Goal: Navigation & Orientation: Find specific page/section

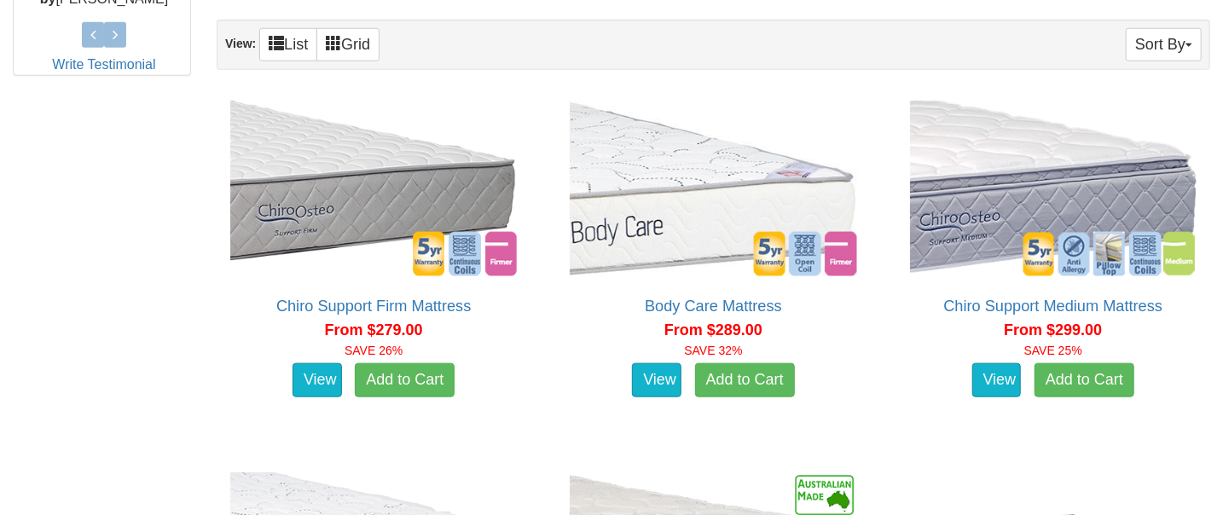
scroll to position [795, 0]
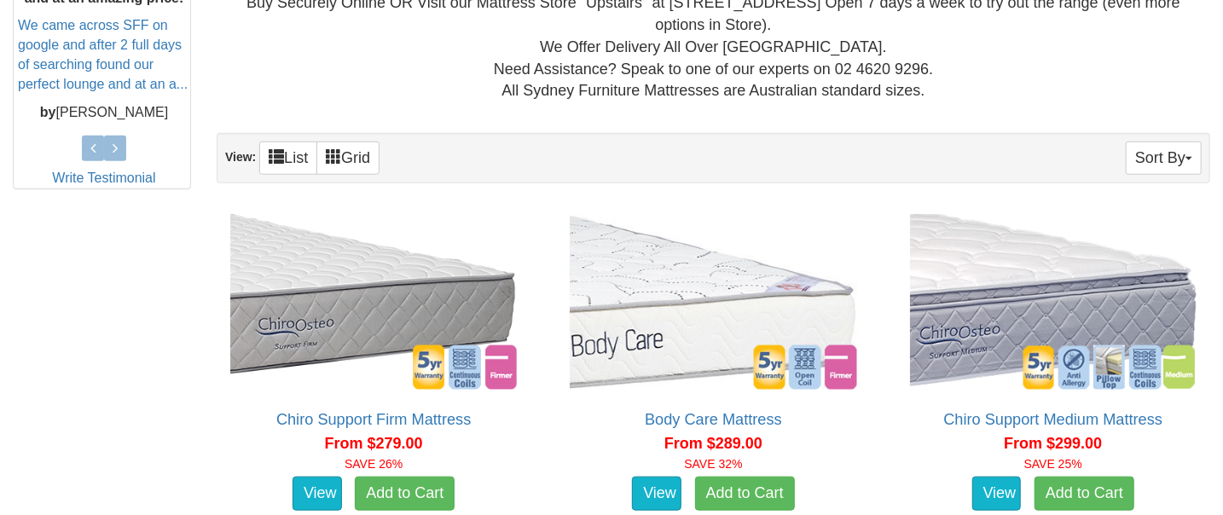
click at [1169, 137] on div "Sort By Product Name Price+ Quantity View: List Grid" at bounding box center [713, 158] width 993 height 50
click at [1164, 159] on button "Sort By" at bounding box center [1163, 158] width 76 height 33
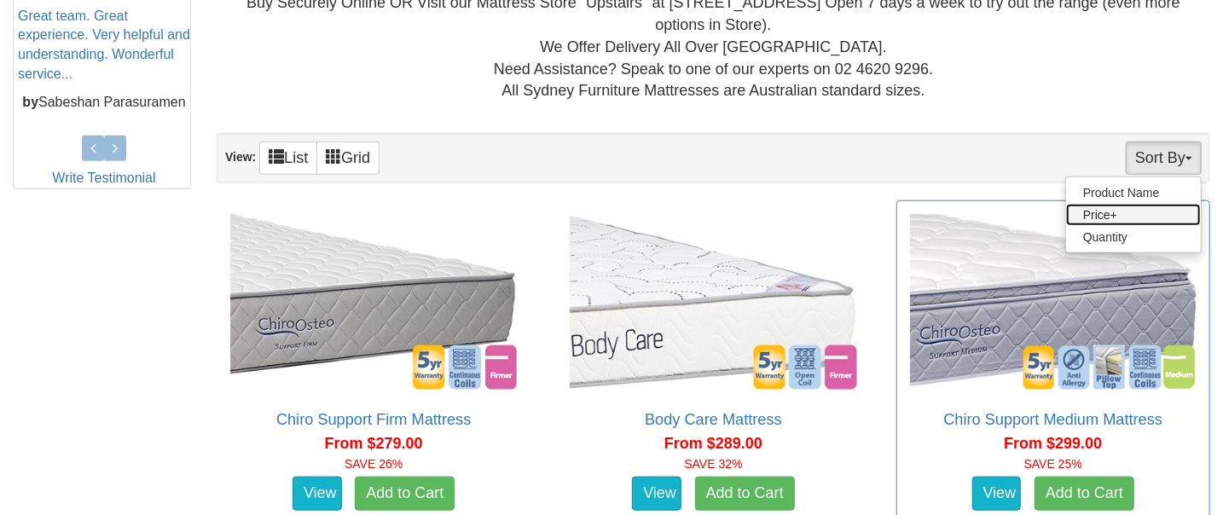
click at [1127, 211] on link "Price+" at bounding box center [1133, 215] width 135 height 22
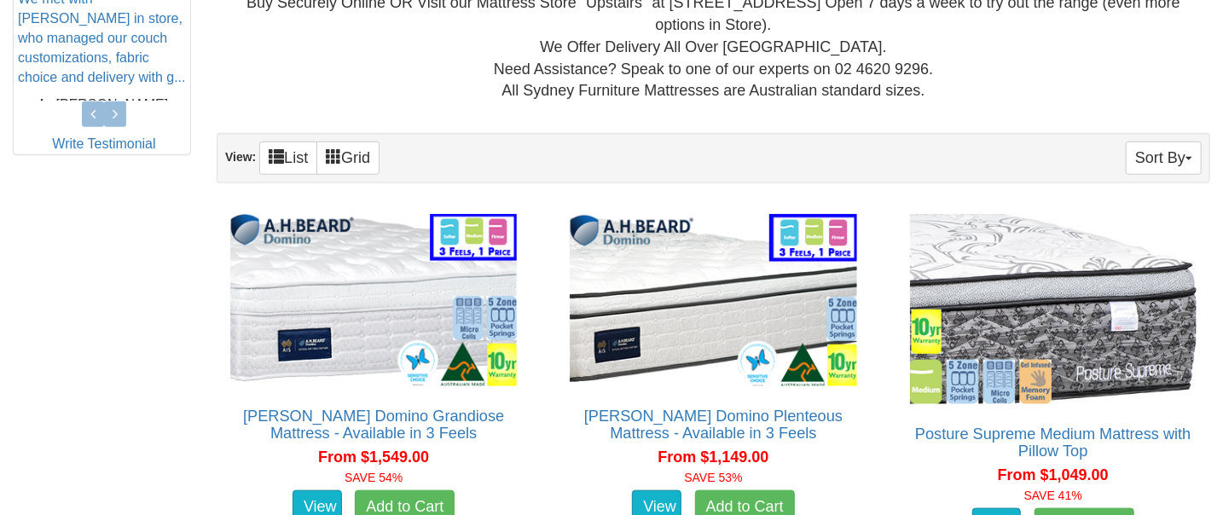
scroll to position [909, 0]
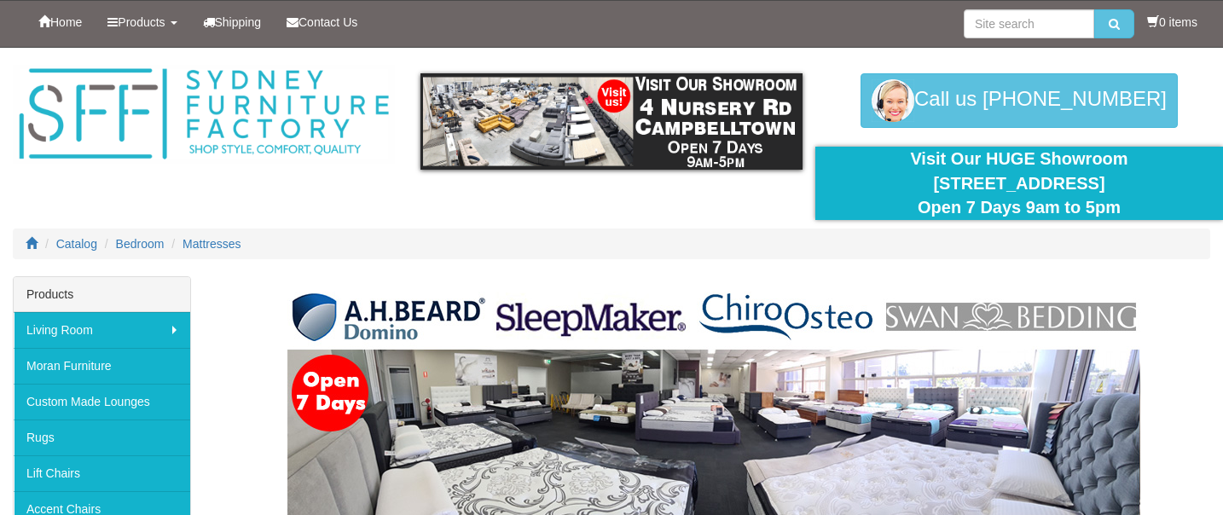
scroll to position [795, 0]
